Goal: Information Seeking & Learning: Check status

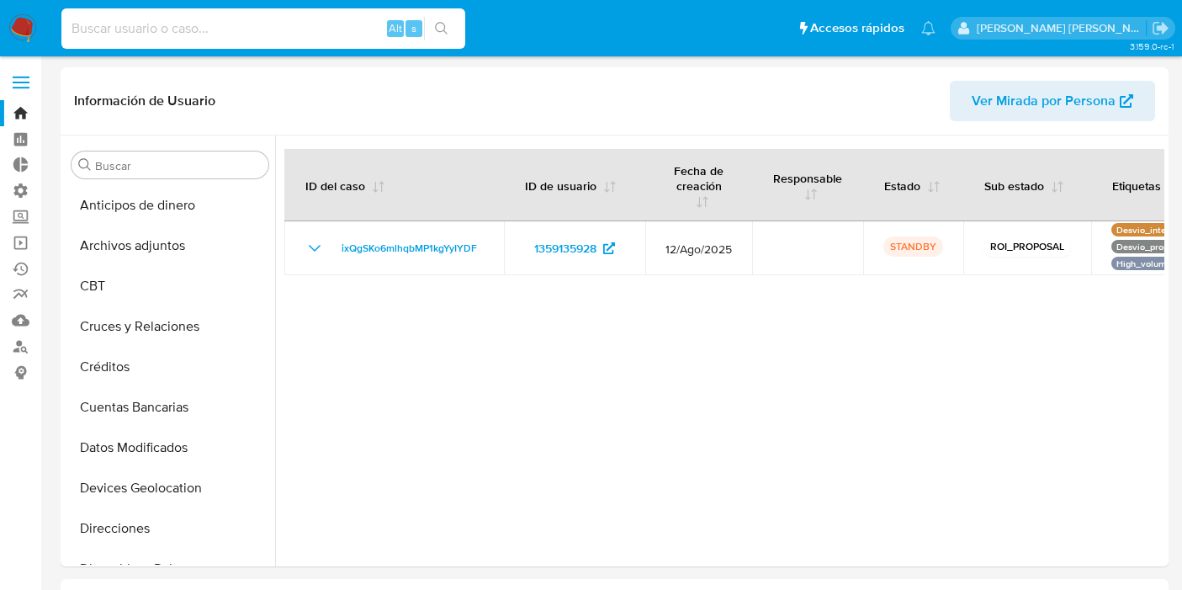
select select "10"
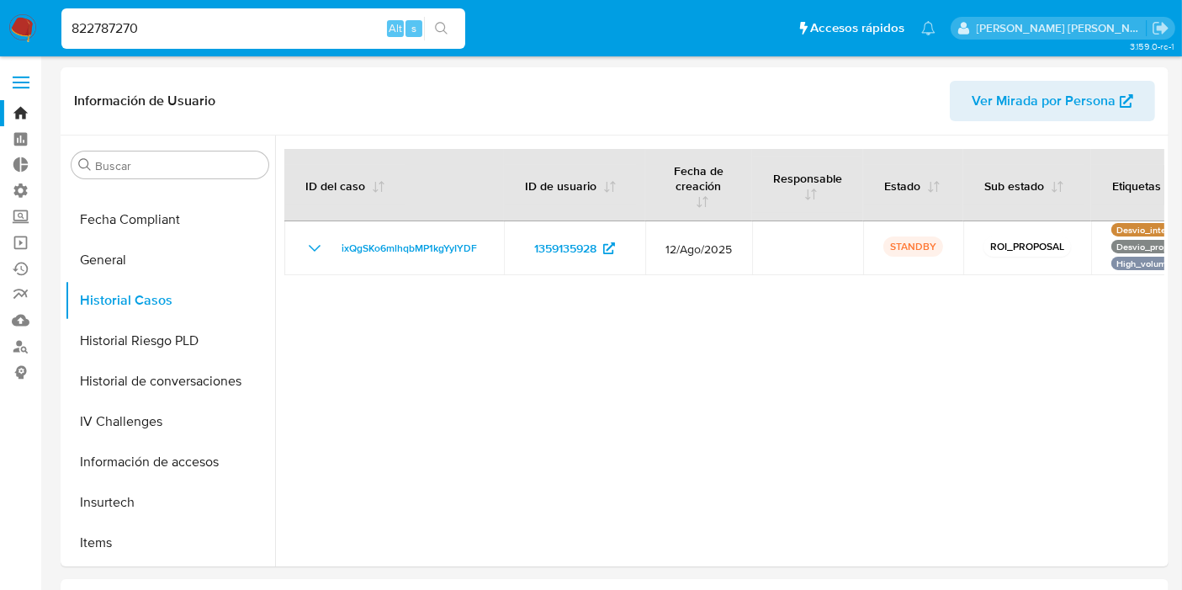
type input "822787270"
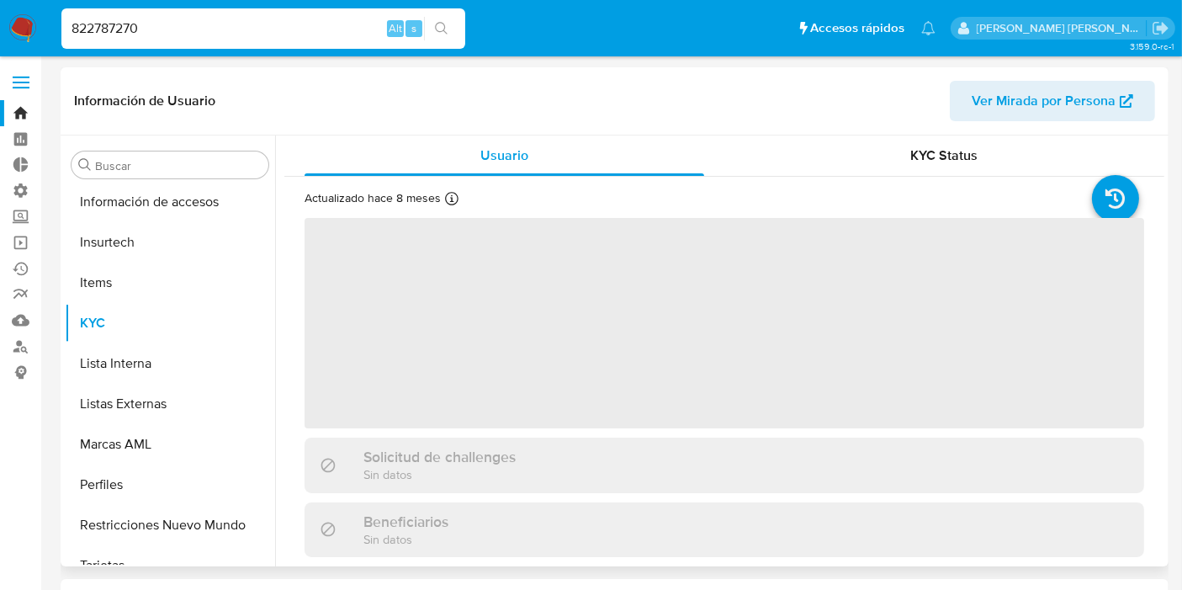
scroll to position [710, 0]
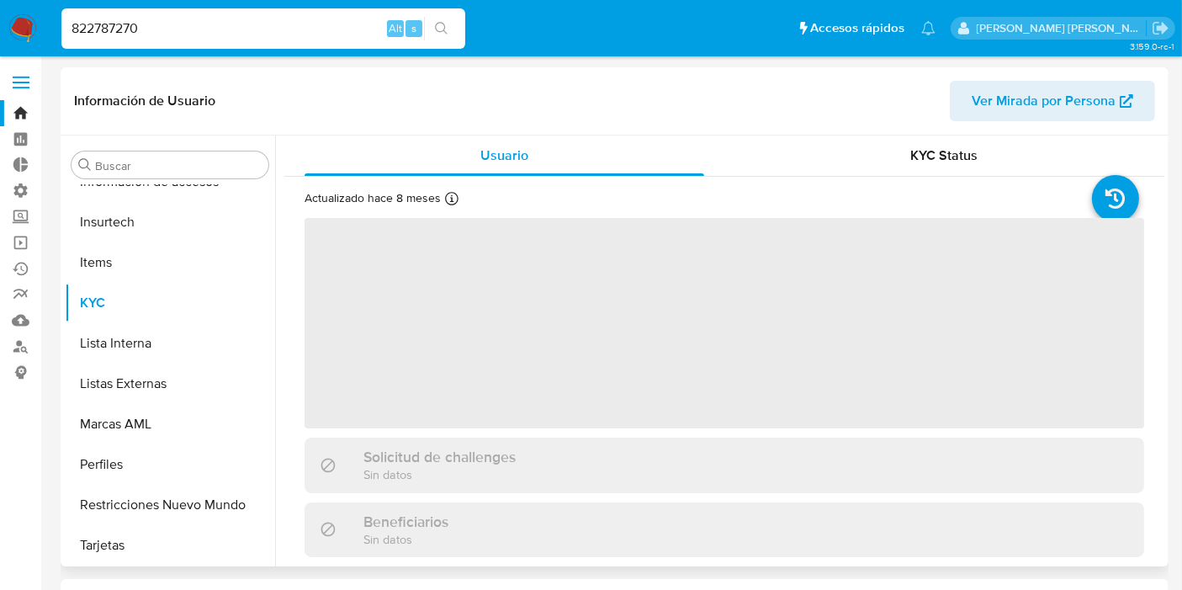
select select "10"
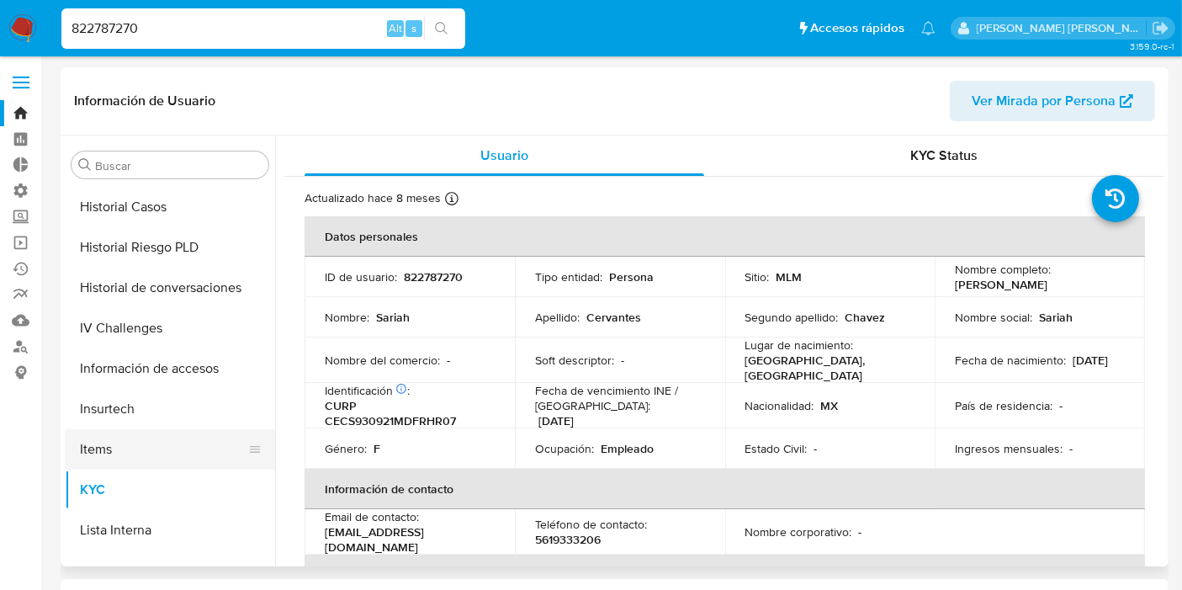
scroll to position [430, 0]
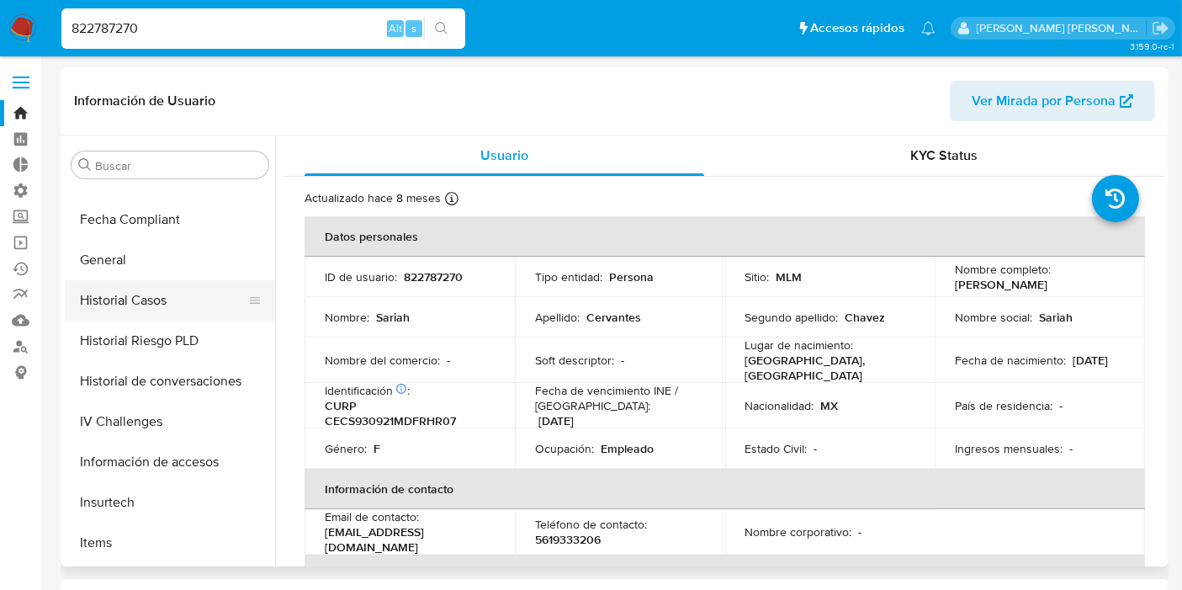
click at [143, 294] on button "Historial Casos" at bounding box center [163, 300] width 197 height 40
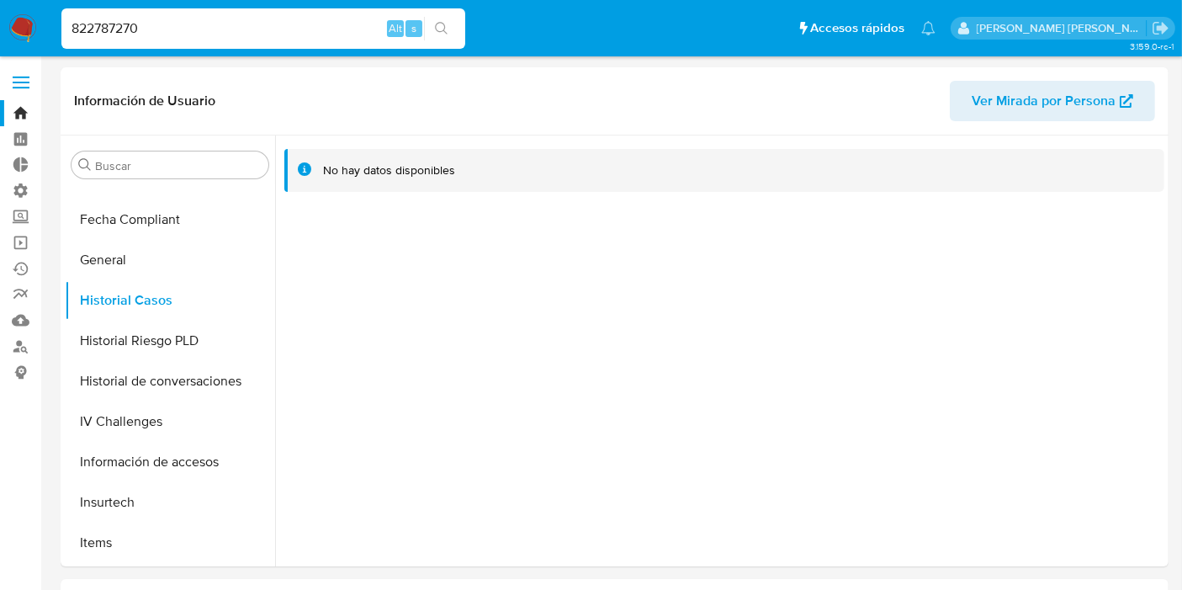
drag, startPoint x: 250, startPoint y: 32, endPoint x: 0, endPoint y: 22, distance: 250.1
click at [0, 22] on nav "Pausado Ver notificaciones 822787270 Alt s Accesos rápidos Presiona las siguien…" at bounding box center [591, 28] width 1182 height 56
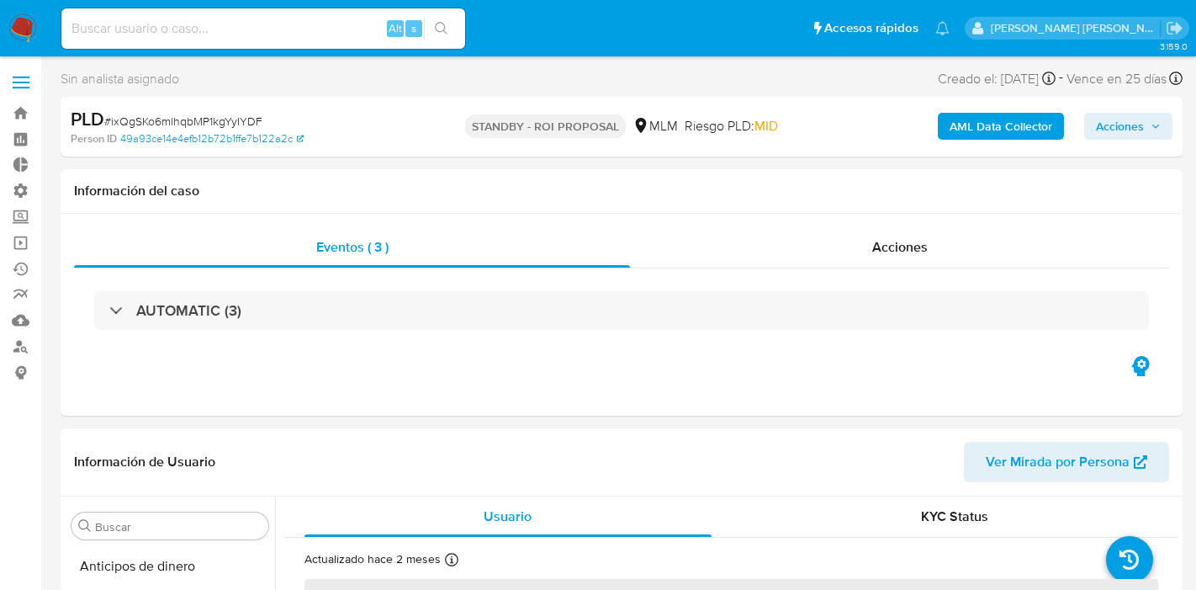
select select "10"
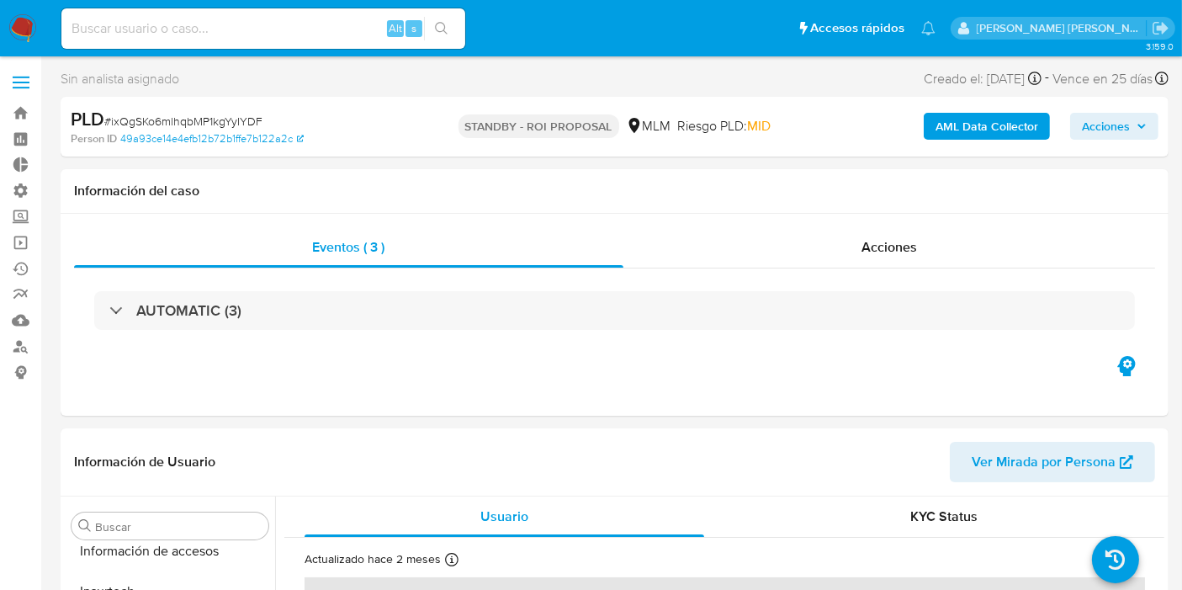
scroll to position [710, 0]
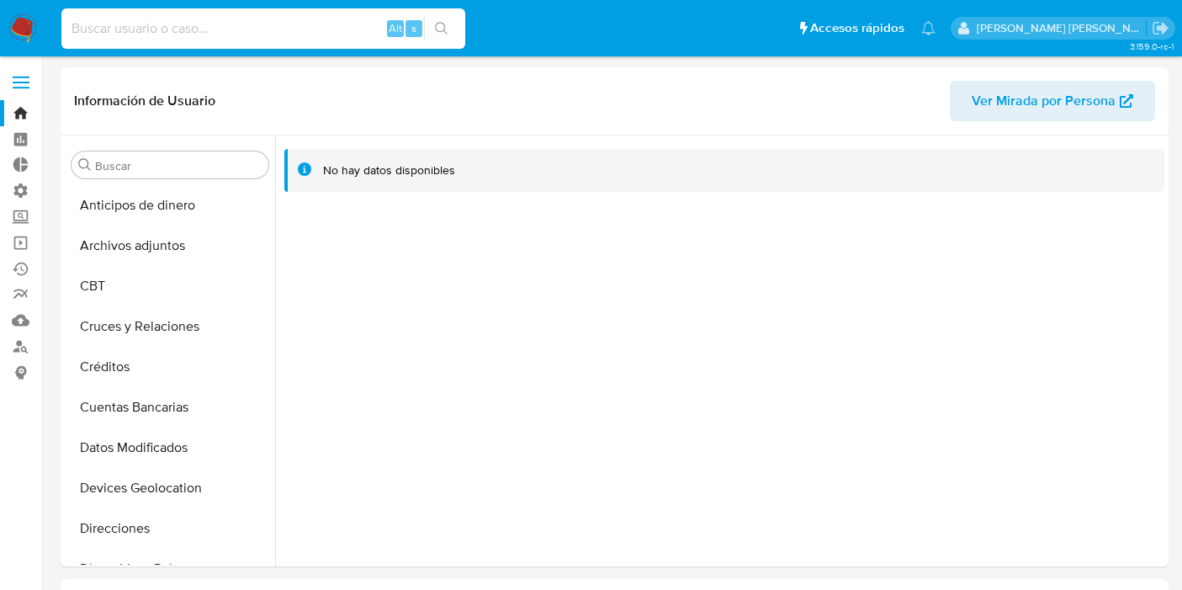
select select "10"
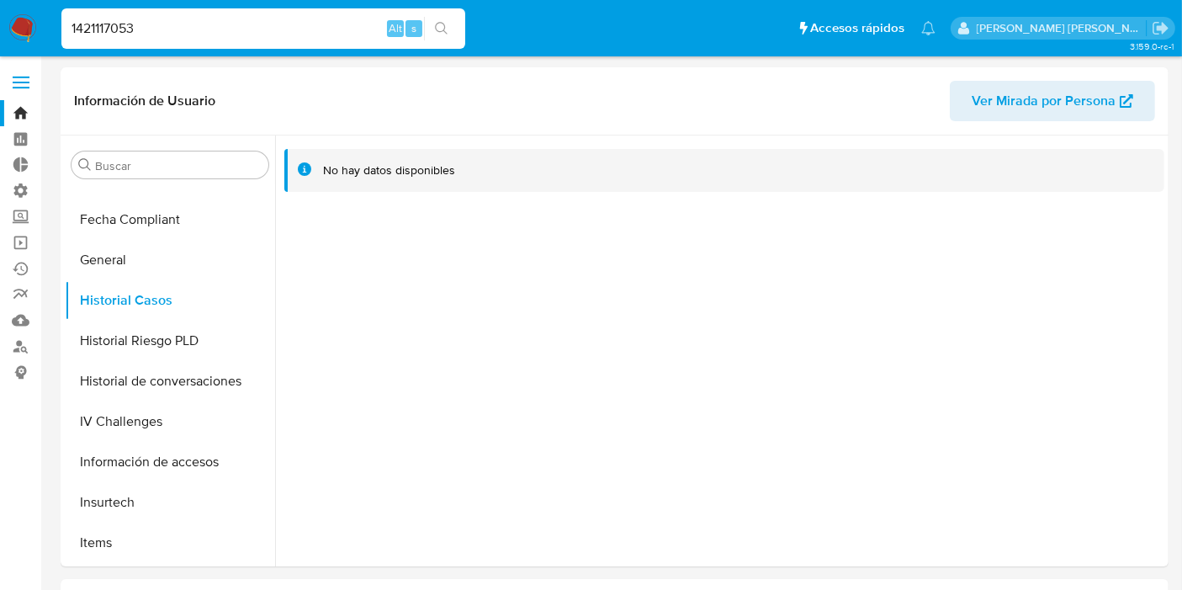
type input "1421117053"
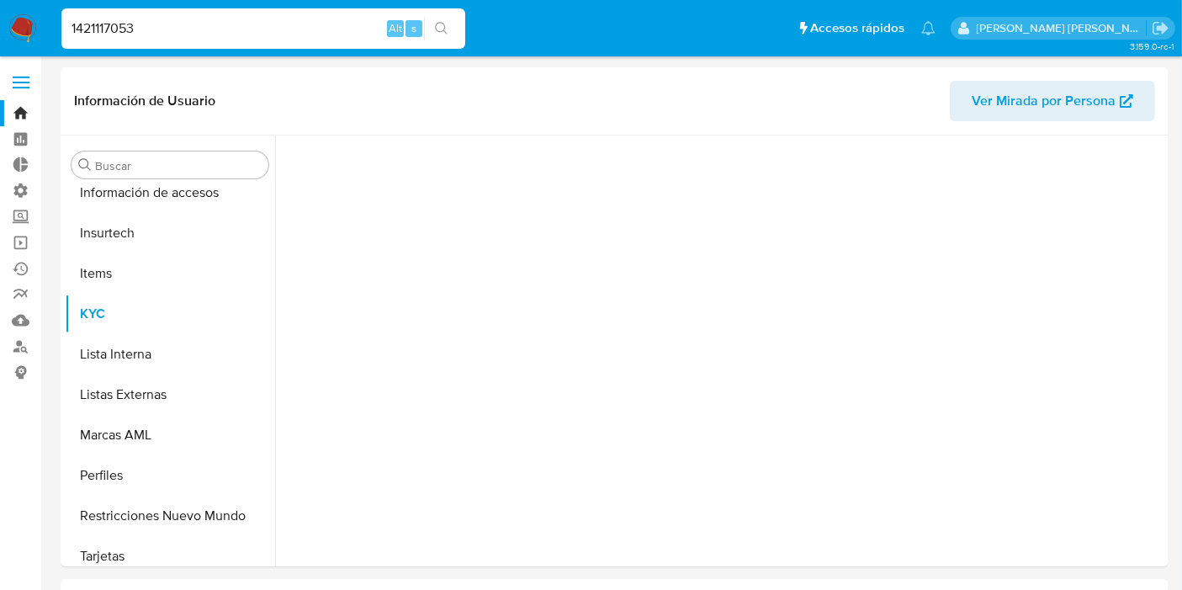
scroll to position [710, 0]
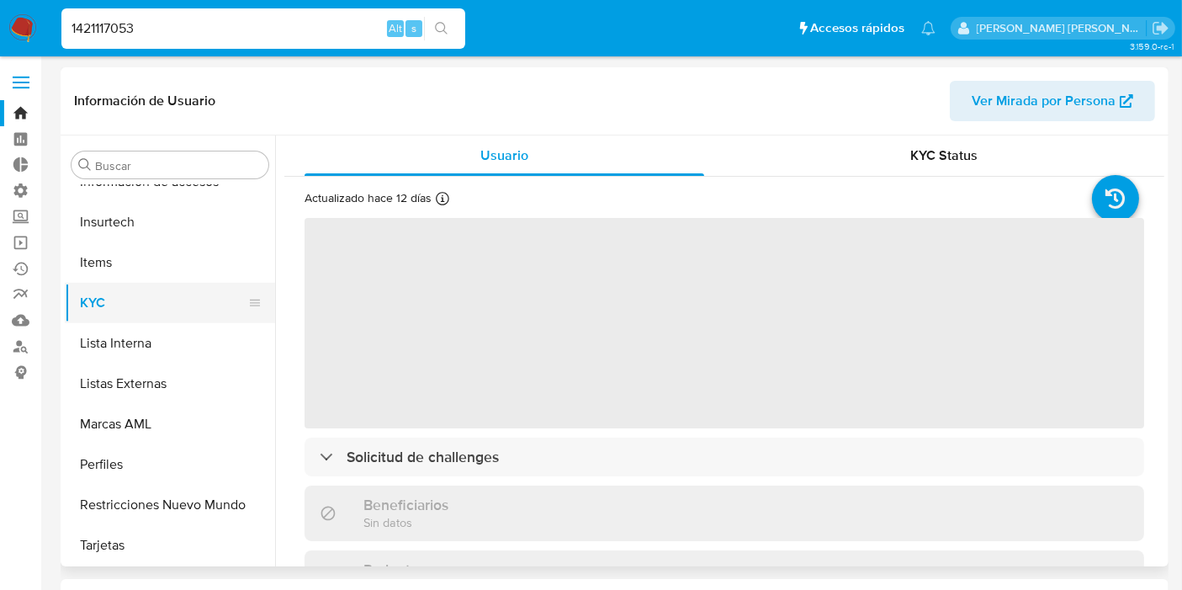
select select "10"
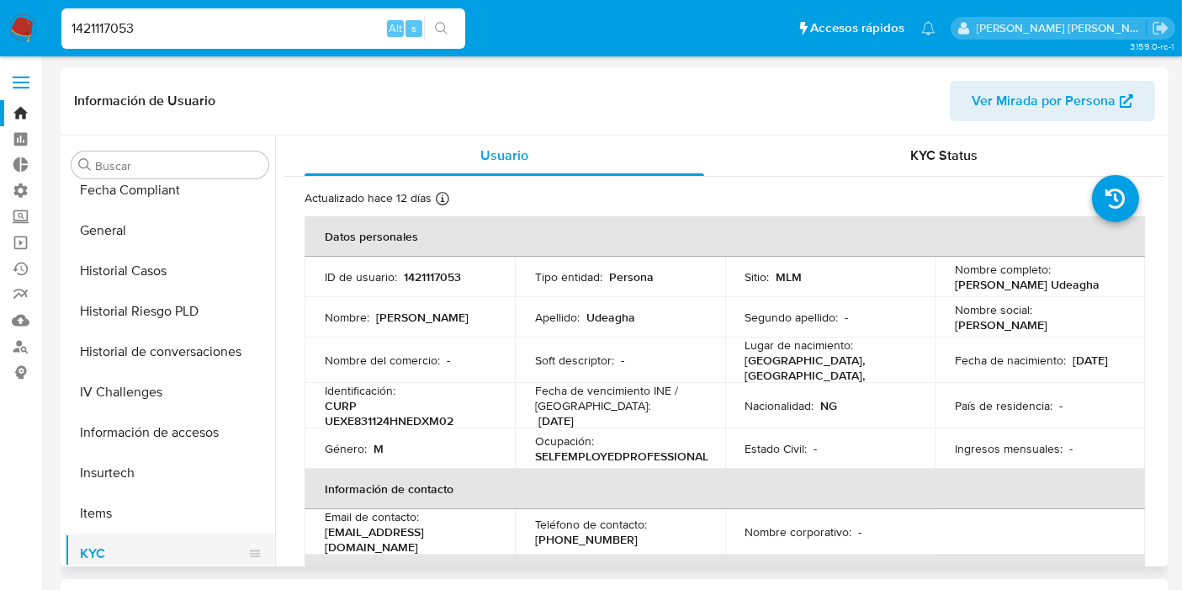
scroll to position [430, 0]
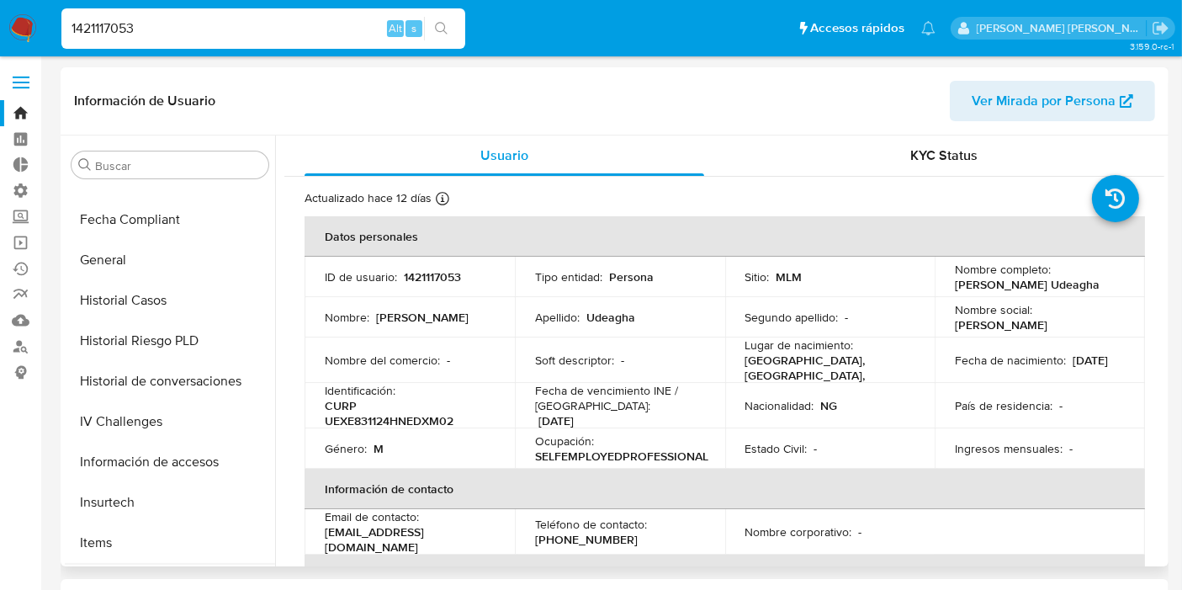
click at [168, 299] on button "Historial Casos" at bounding box center [170, 300] width 210 height 40
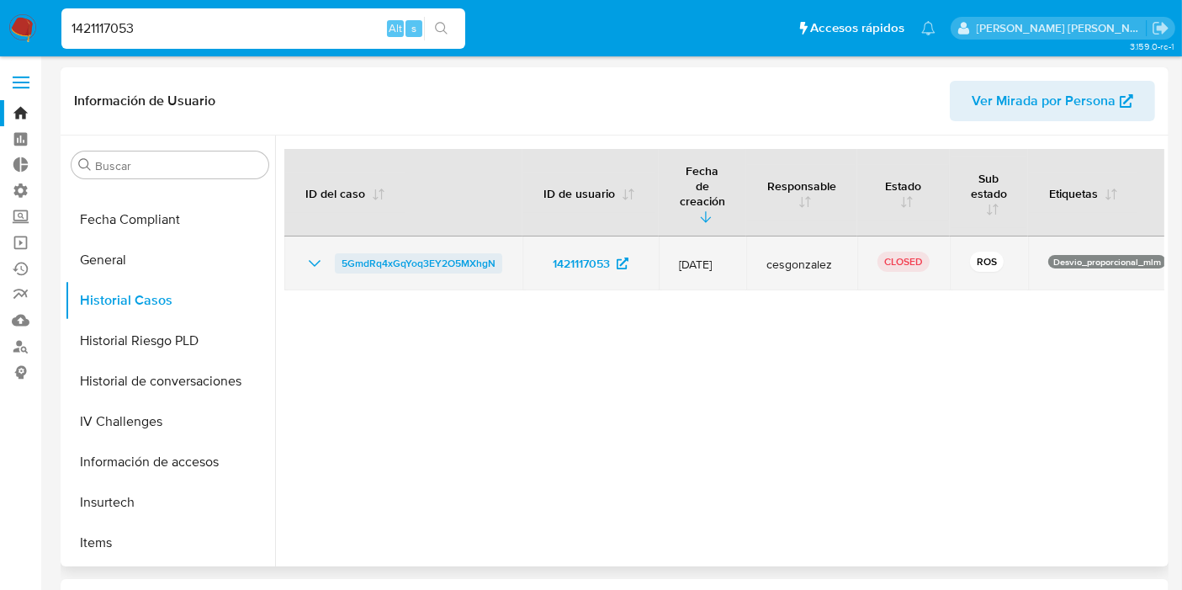
click at [449, 253] on span "5GmdRq4xGqYoq3EY2O5MXhgN" at bounding box center [419, 263] width 154 height 20
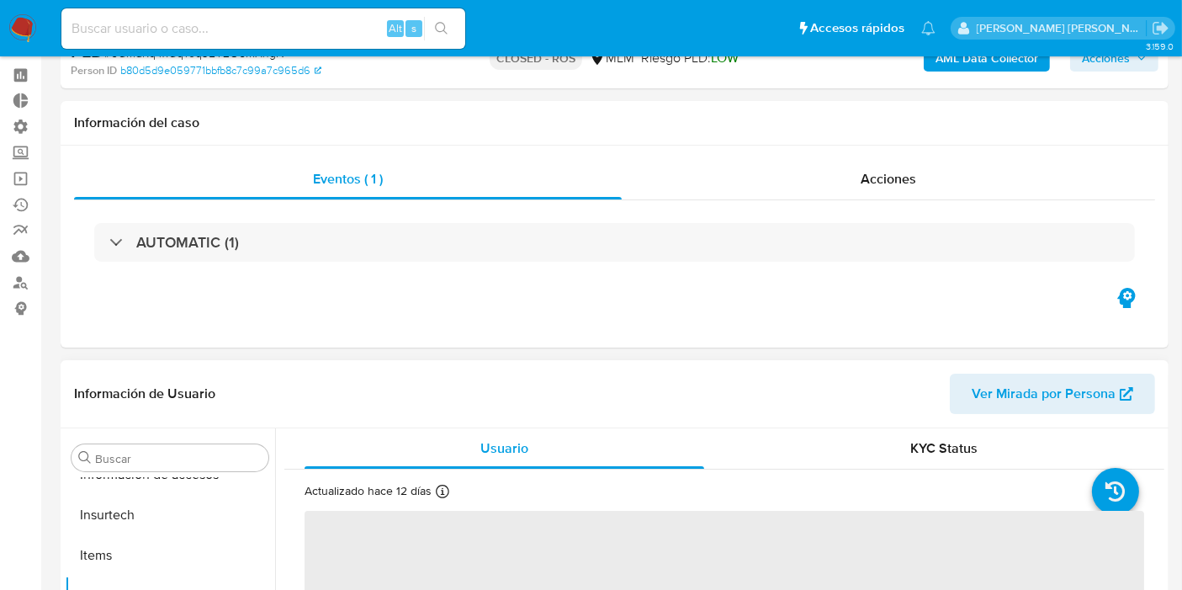
scroll to position [93, 0]
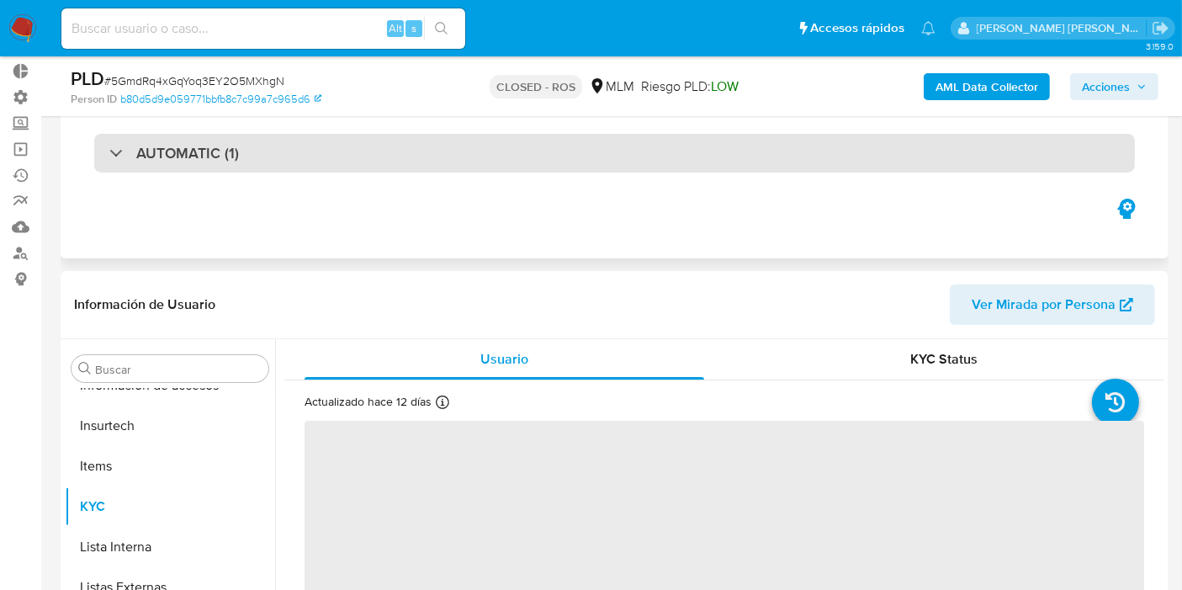
click at [216, 152] on h3 "AUTOMATIC (1)" at bounding box center [187, 153] width 103 height 19
select select "10"
